Goal: Information Seeking & Learning: Learn about a topic

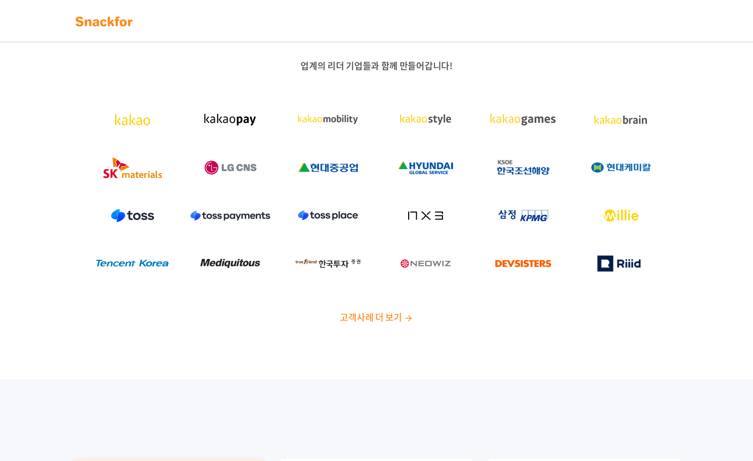
click at [107, 23] on img at bounding box center [104, 21] width 63 height 16
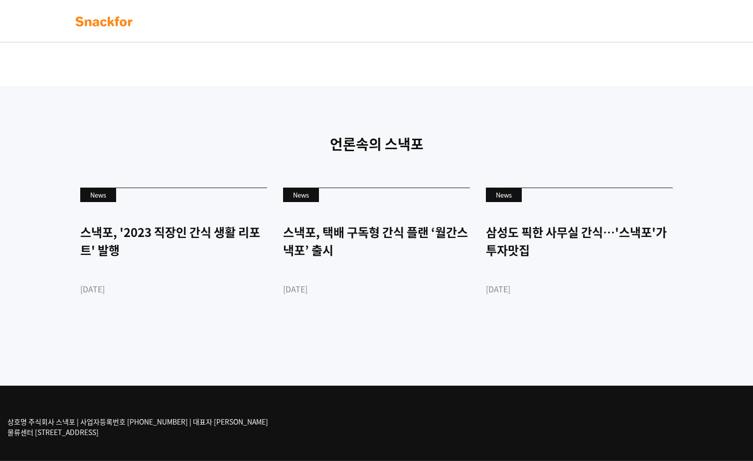
scroll to position [2342, 0]
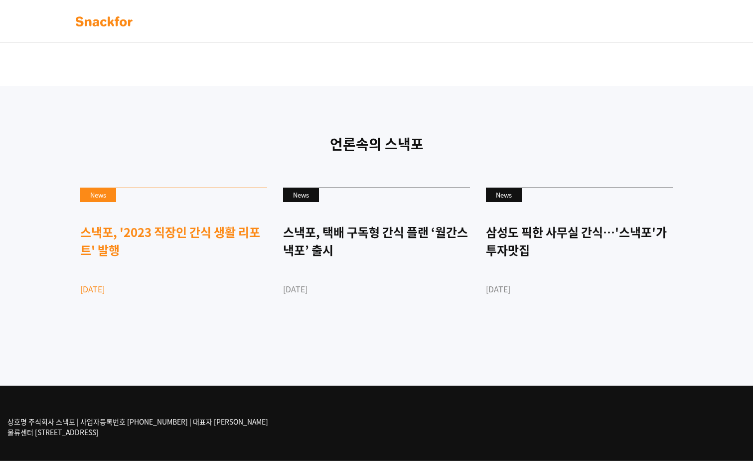
click at [205, 238] on div "스낵포, '2023 직장인 간식 생활 리포트' 발행" at bounding box center [173, 241] width 187 height 36
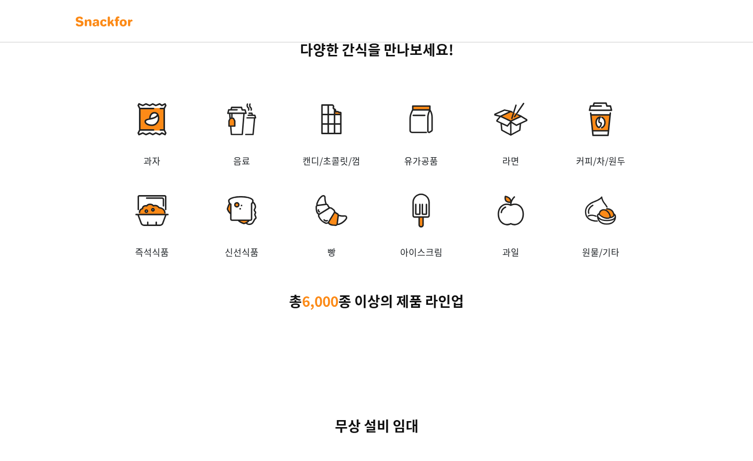
scroll to position [1595, 0]
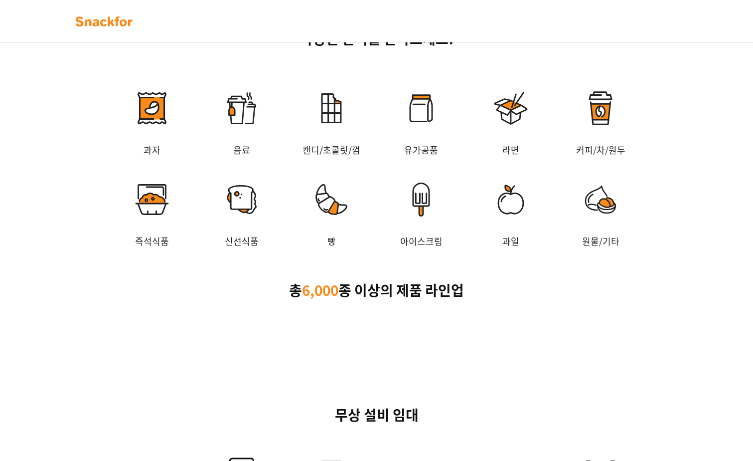
click at [154, 143] on img at bounding box center [152, 108] width 90 height 70
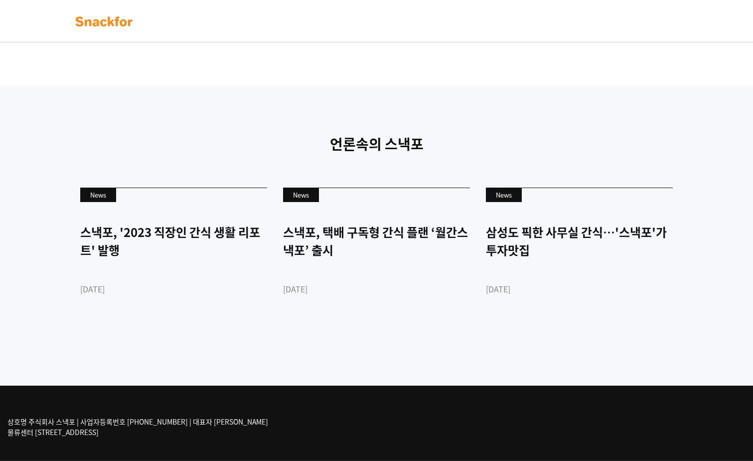
scroll to position [2342, 0]
